Goal: Task Accomplishment & Management: Manage account settings

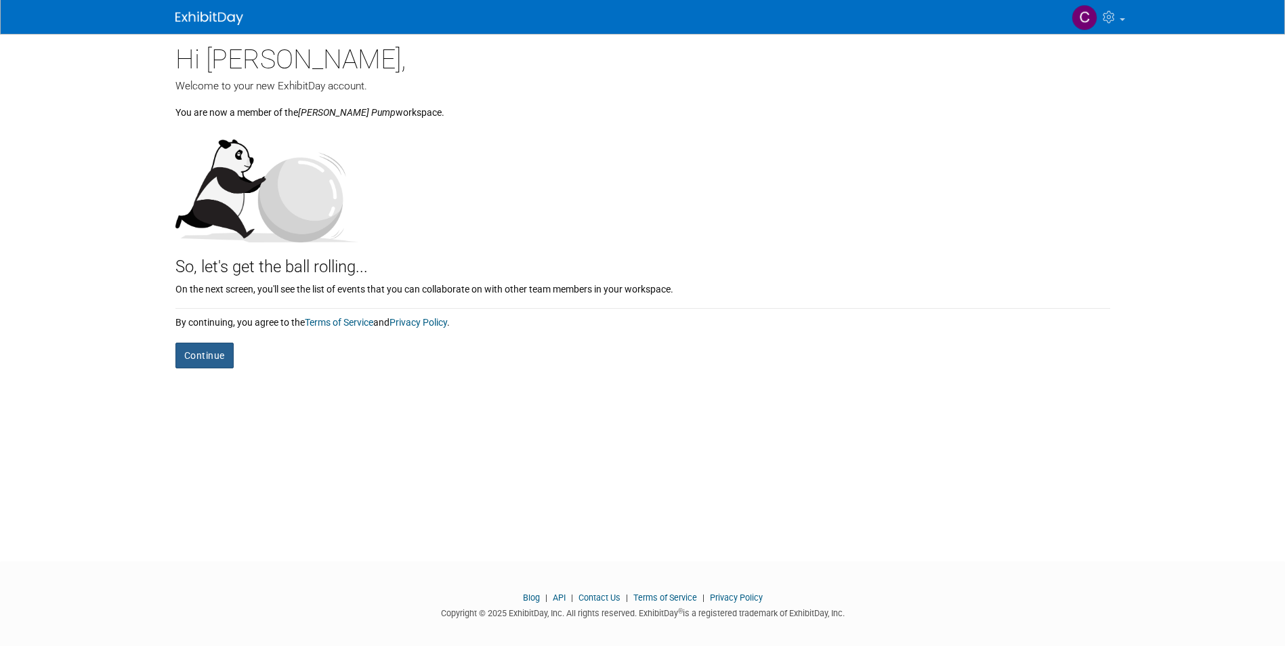
click at [202, 350] on button "Continue" at bounding box center [204, 356] width 58 height 26
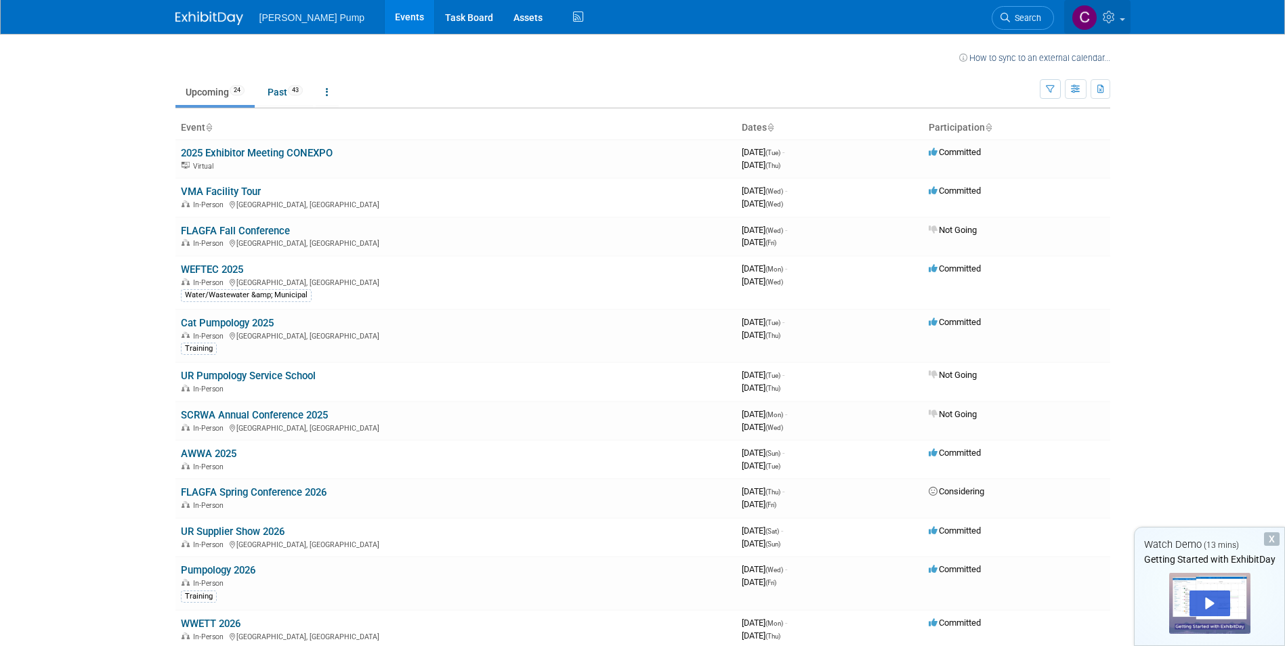
click at [1085, 16] on img at bounding box center [1085, 18] width 26 height 26
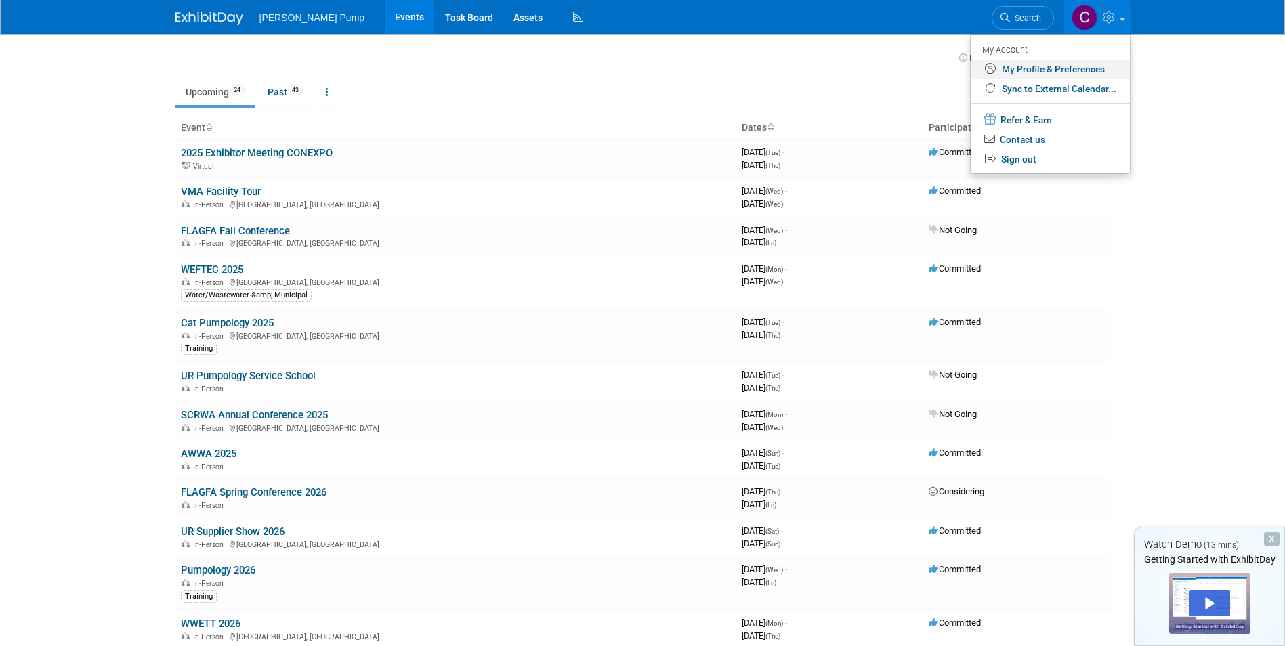
click at [1045, 65] on link "My Profile & Preferences" at bounding box center [1050, 70] width 159 height 20
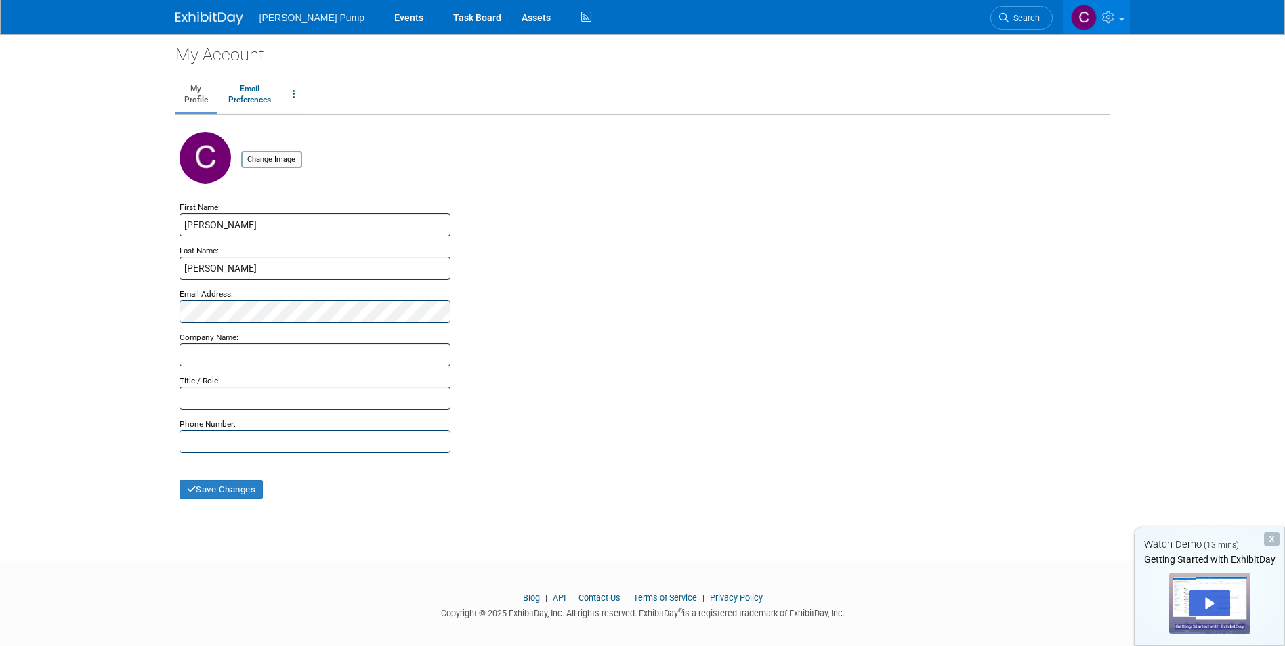
click at [643, 334] on div "Company Name:" at bounding box center [642, 333] width 927 height 20
